Goal: Check status

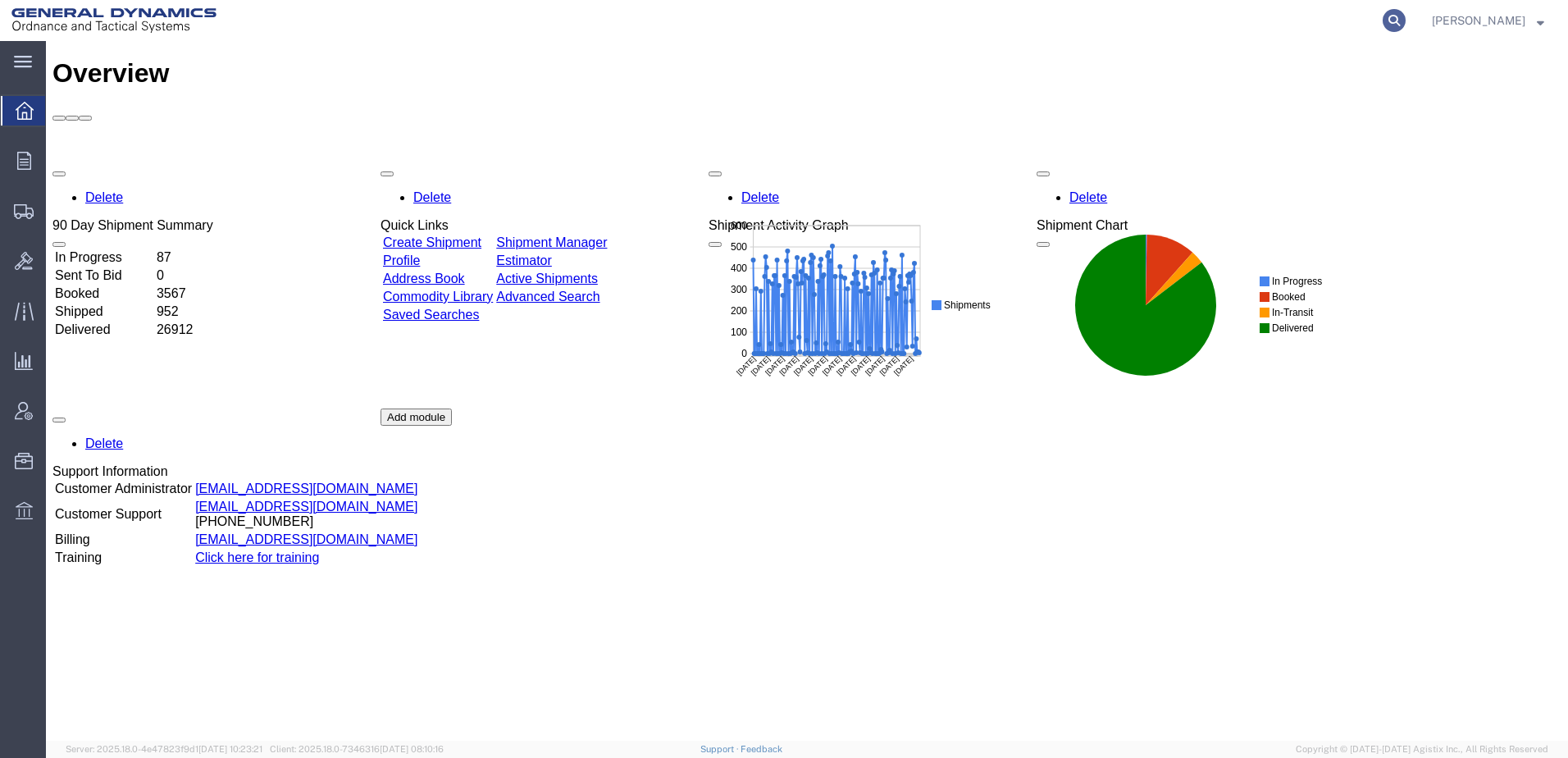
click at [1383, 16] on icon at bounding box center [1394, 21] width 23 height 23
click at [992, 16] on input "search" at bounding box center [1133, 21] width 498 height 40
paste input "56650931"
type input "56650931"
click at [1383, 17] on icon at bounding box center [1394, 21] width 23 height 23
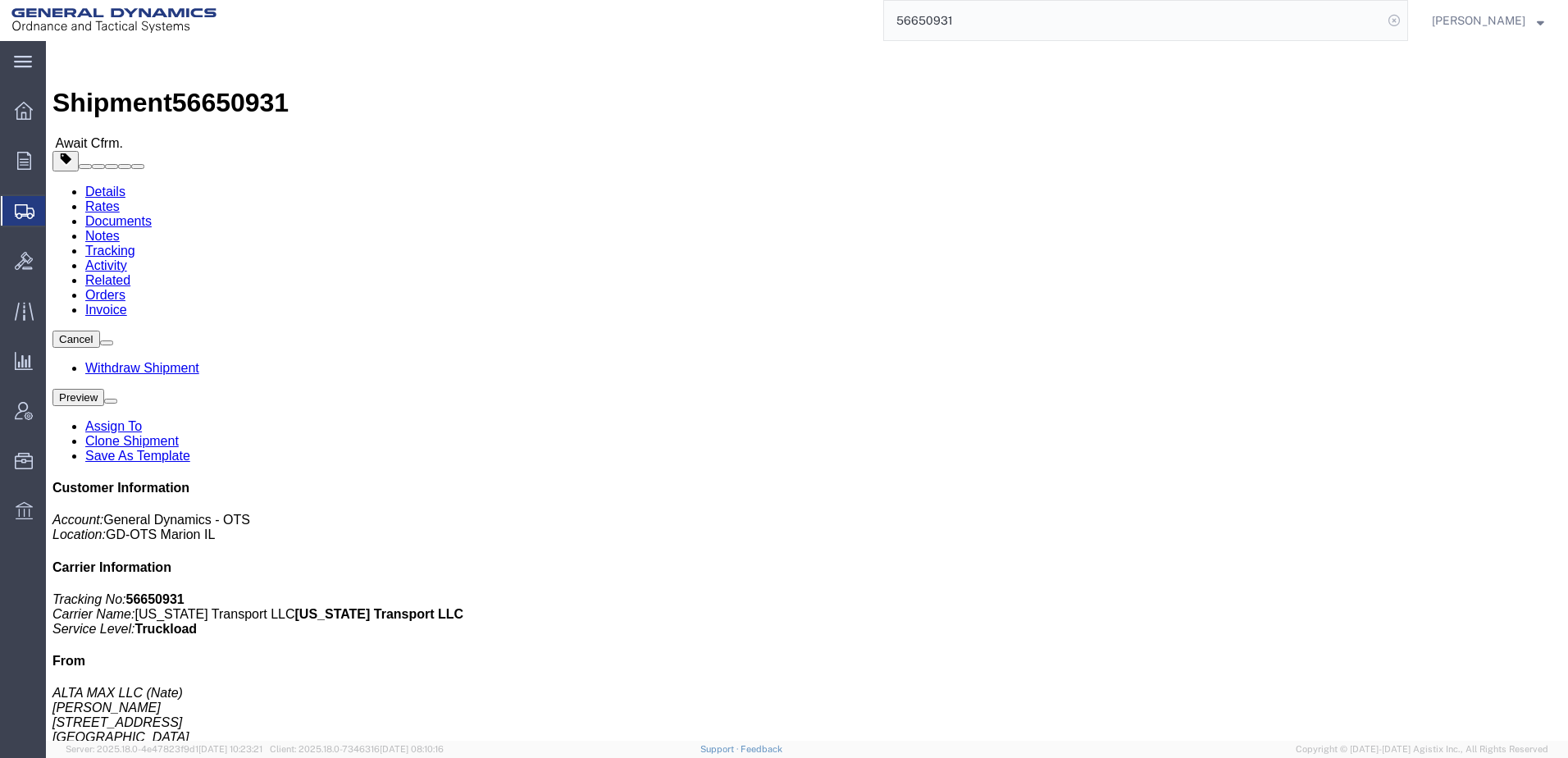
click at [1383, 19] on icon at bounding box center [1394, 21] width 23 height 23
click at [1383, 22] on icon at bounding box center [1394, 21] width 23 height 23
click at [955, 19] on input "search" at bounding box center [1133, 21] width 498 height 40
paste input "56647269"
type input "56647269"
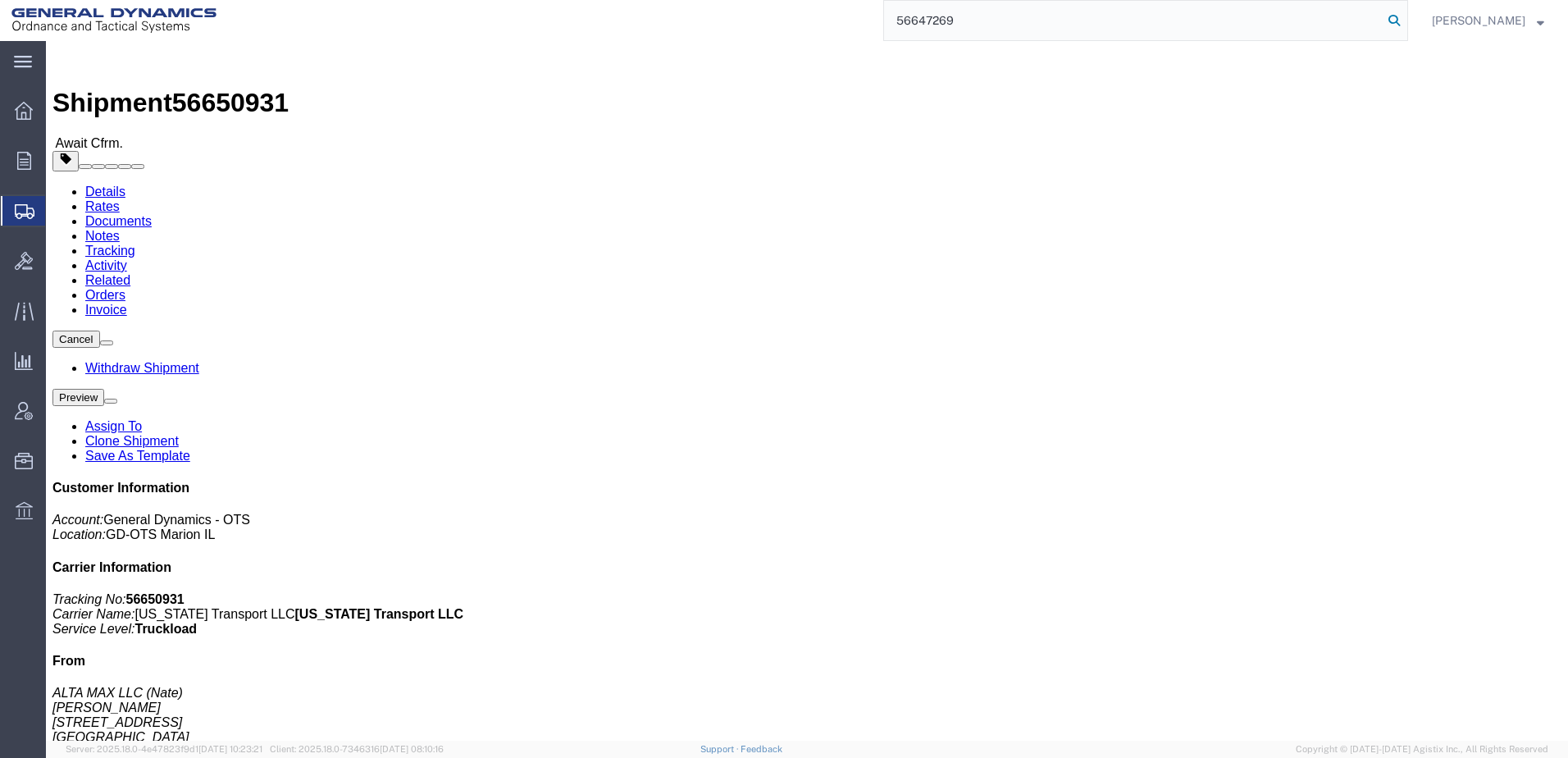
click at [1383, 17] on icon at bounding box center [1394, 21] width 23 height 23
